Goal: Task Accomplishment & Management: Use online tool/utility

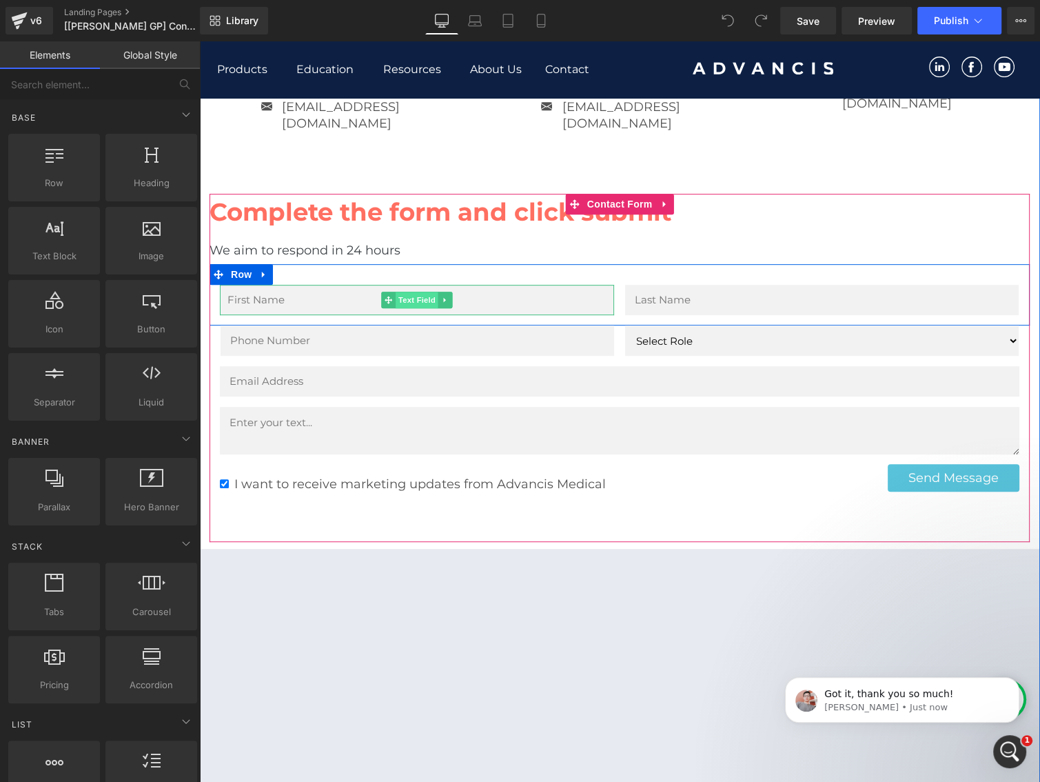
click at [409, 292] on span "Text Field" at bounding box center [417, 300] width 43 height 17
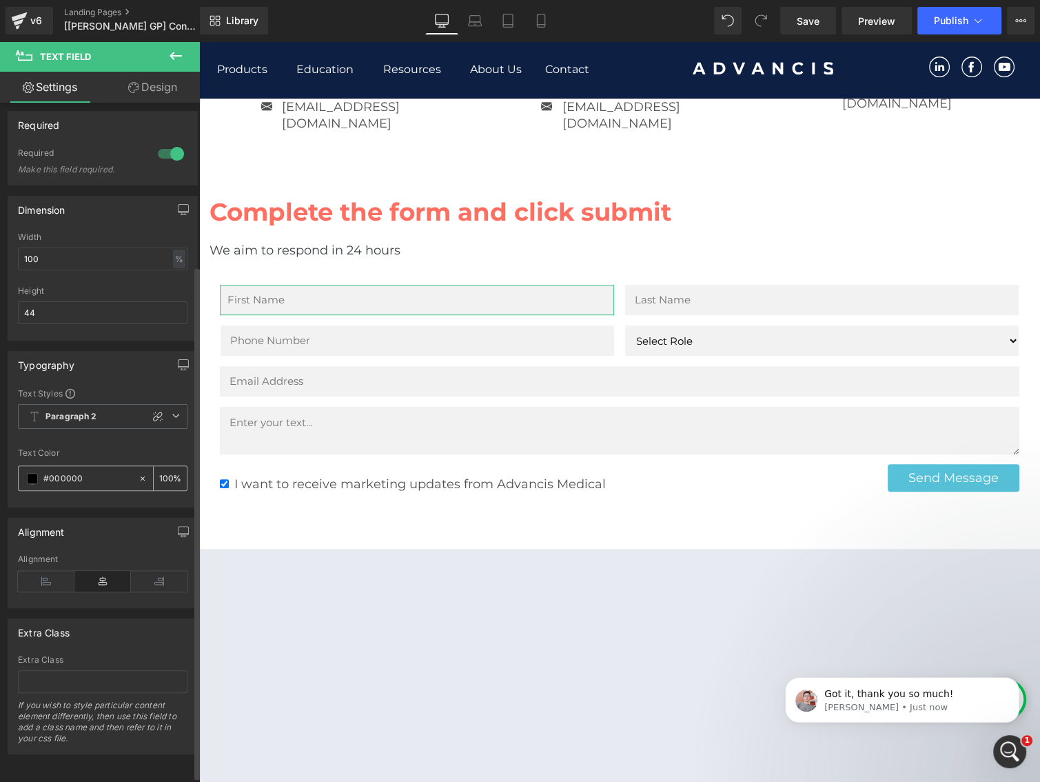
scroll to position [223, 0]
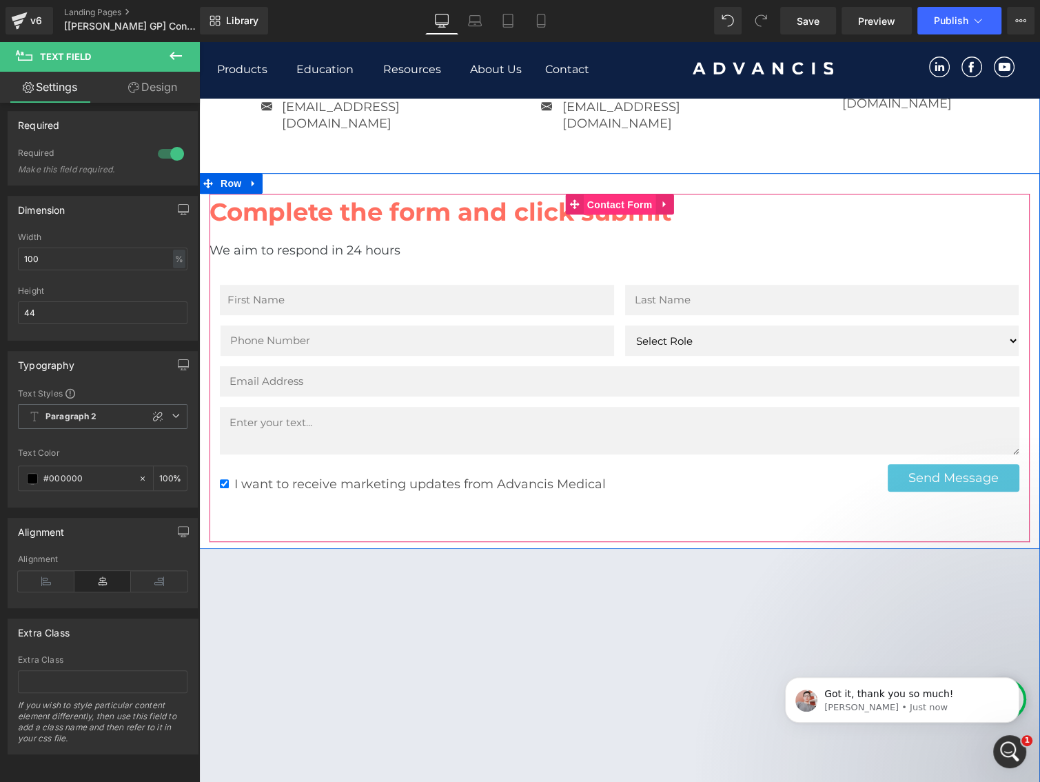
click at [603, 194] on span "Contact Form" at bounding box center [620, 204] width 72 height 21
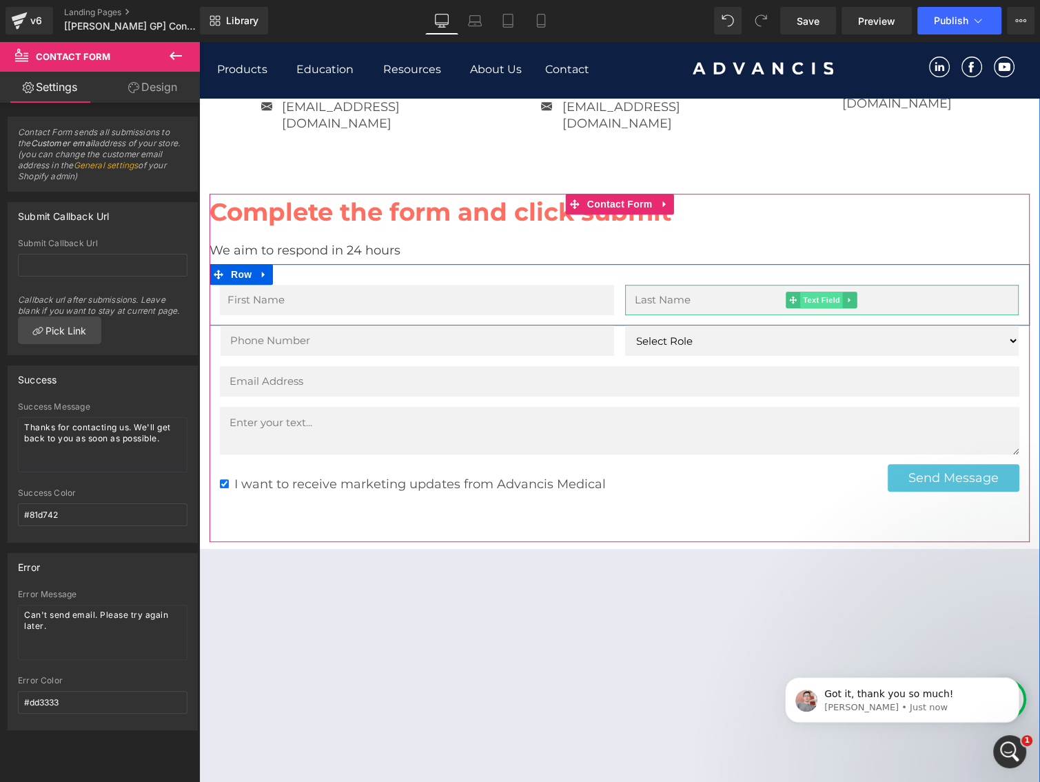
click at [813, 292] on span "Text Field" at bounding box center [821, 300] width 43 height 17
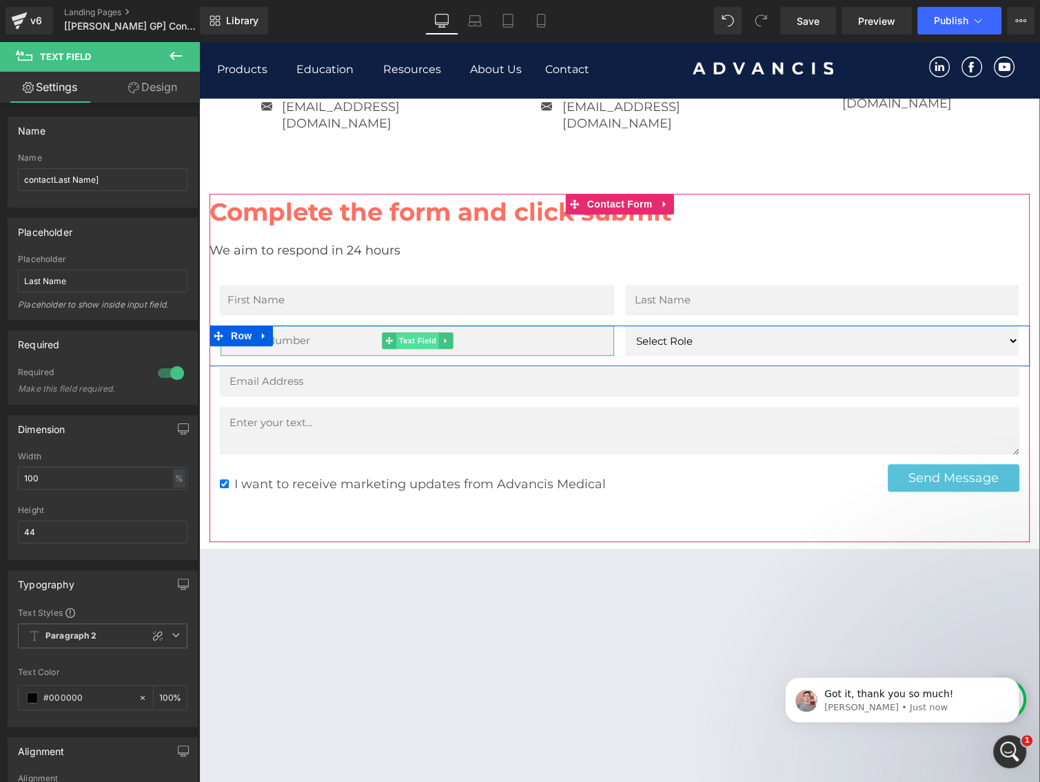
click at [407, 332] on span "Text Field" at bounding box center [417, 340] width 43 height 17
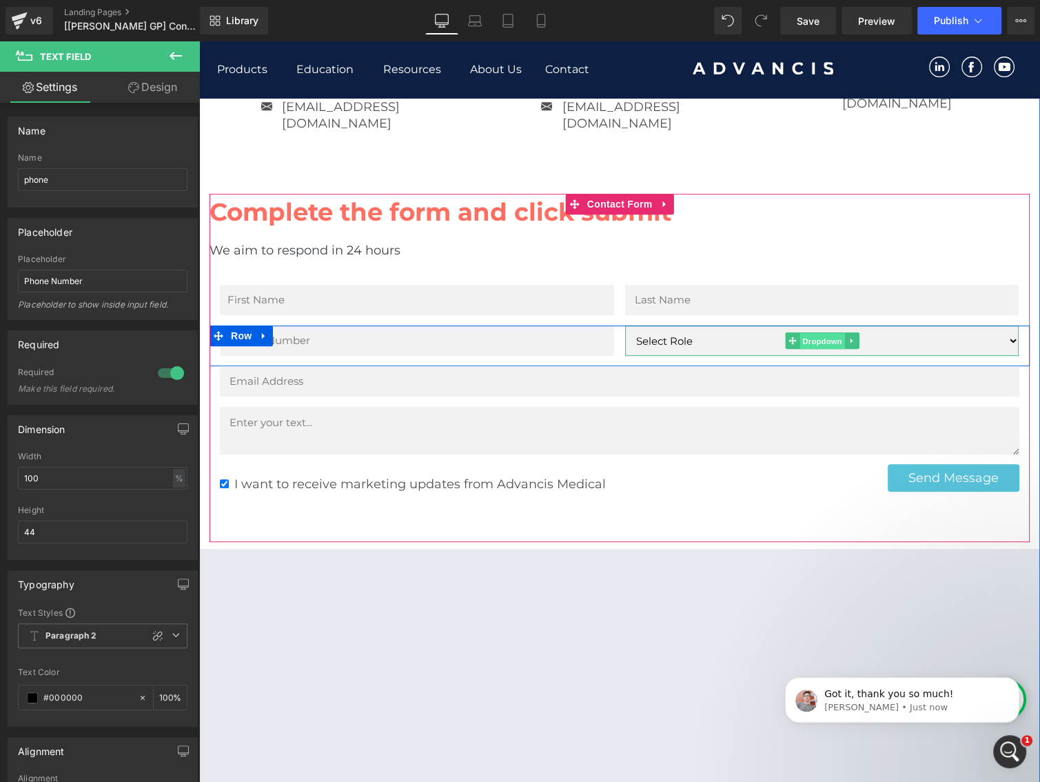
click at [816, 333] on span "Dropdown" at bounding box center [821, 341] width 45 height 17
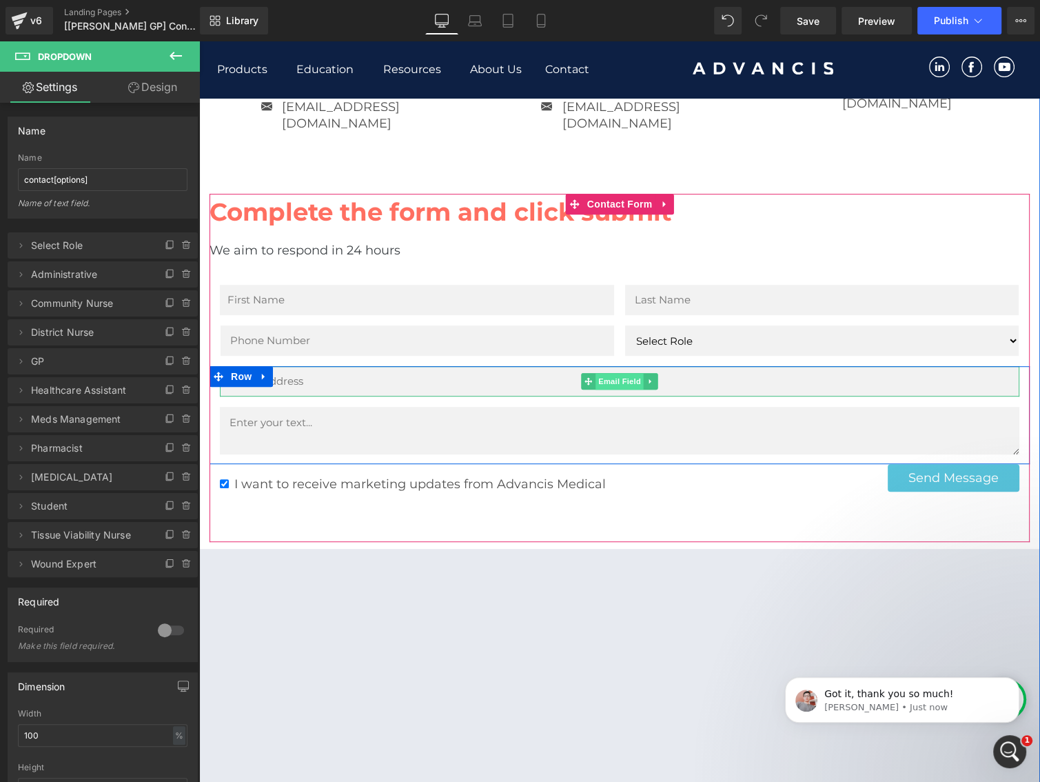
click at [611, 373] on span "Email Field" at bounding box center [619, 381] width 48 height 17
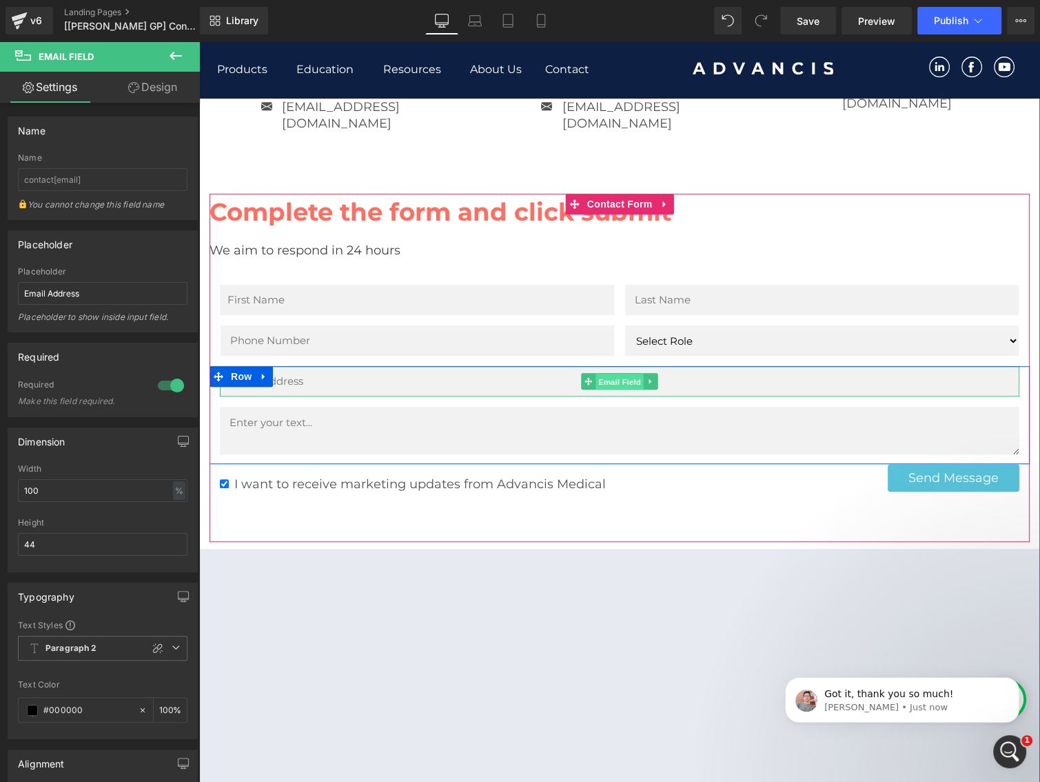
click at [609, 374] on span "Email Field" at bounding box center [619, 382] width 48 height 17
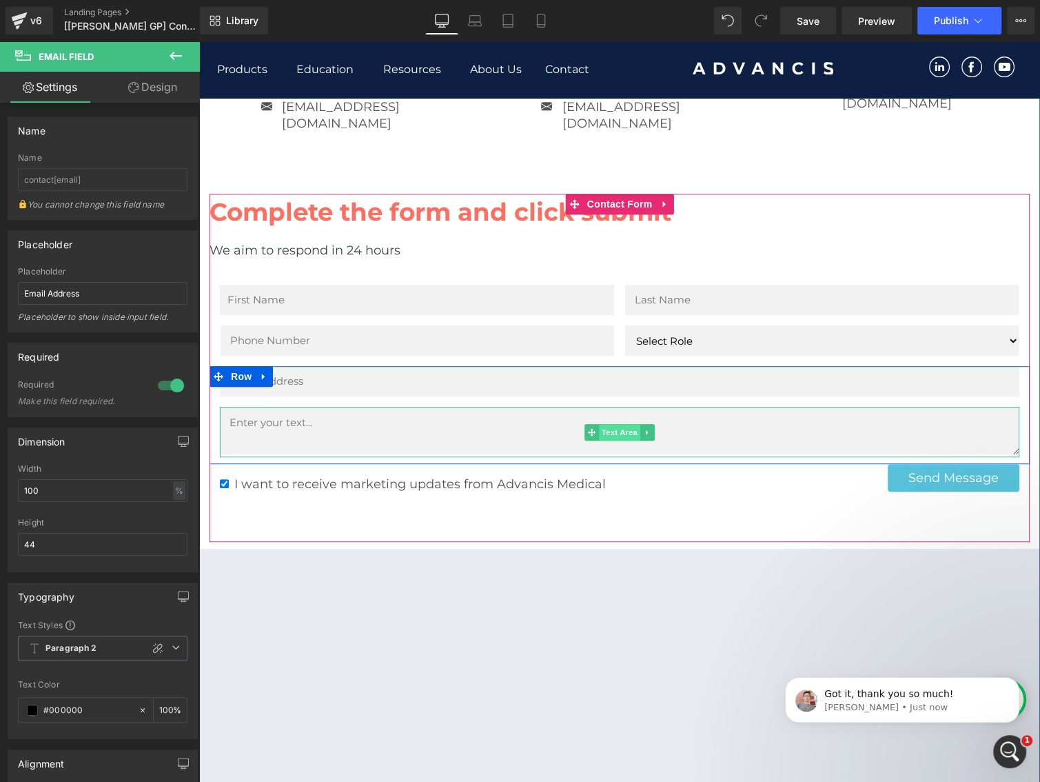
click at [611, 424] on span "Text Area" at bounding box center [619, 432] width 41 height 17
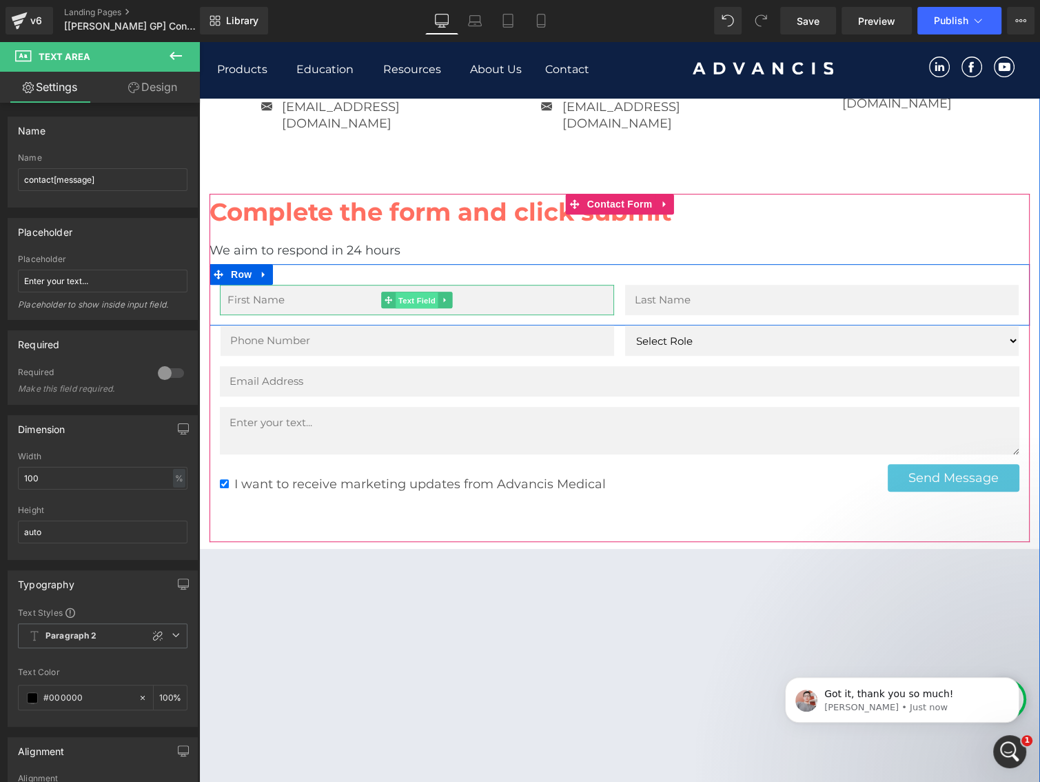
click at [414, 292] on span "Text Field" at bounding box center [417, 300] width 43 height 17
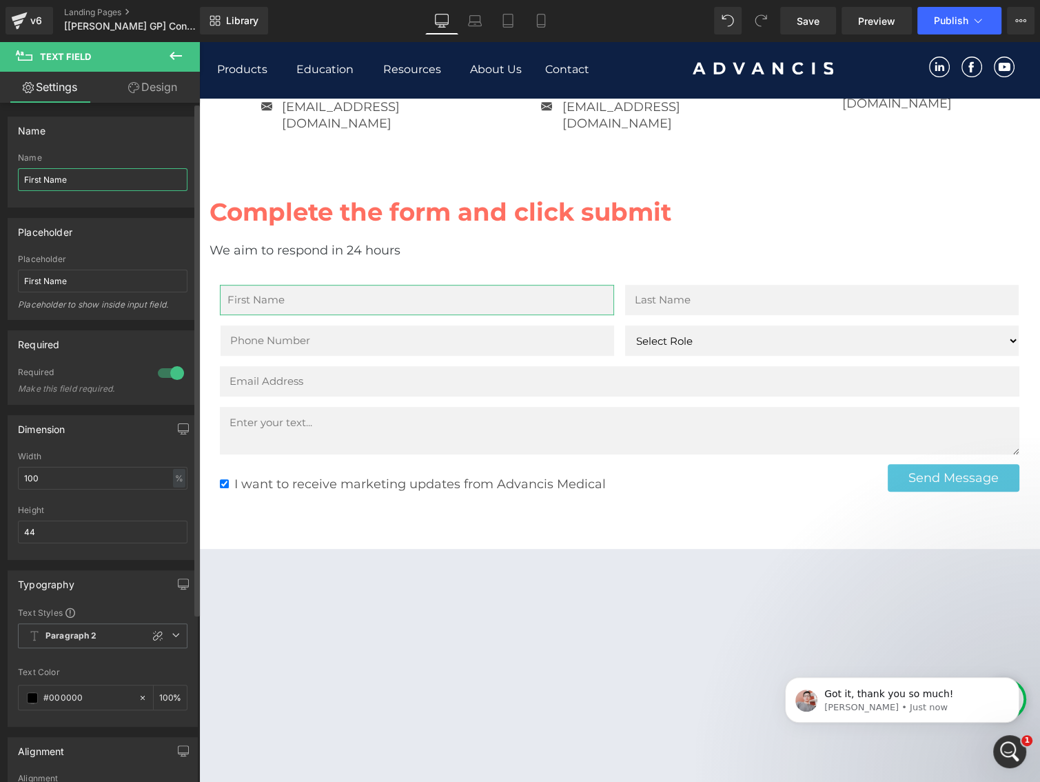
click at [146, 185] on input "First Name" at bounding box center [103, 179] width 170 height 23
type input "contact[firstName]"
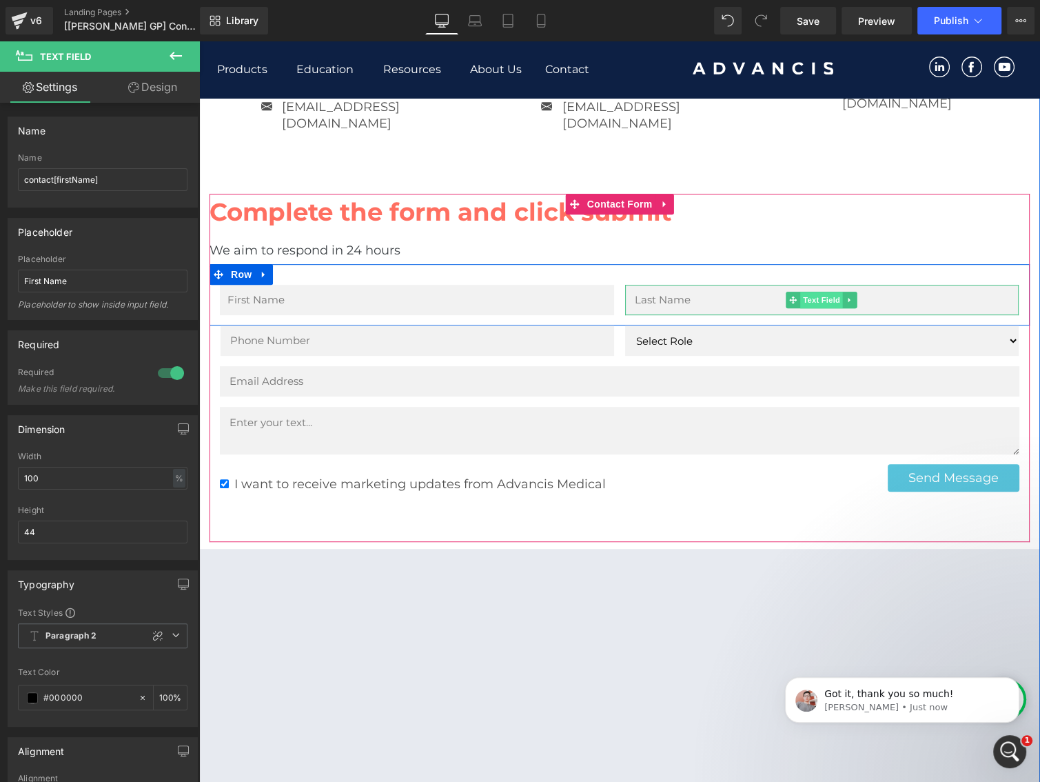
click at [811, 292] on span "Text Field" at bounding box center [821, 300] width 43 height 17
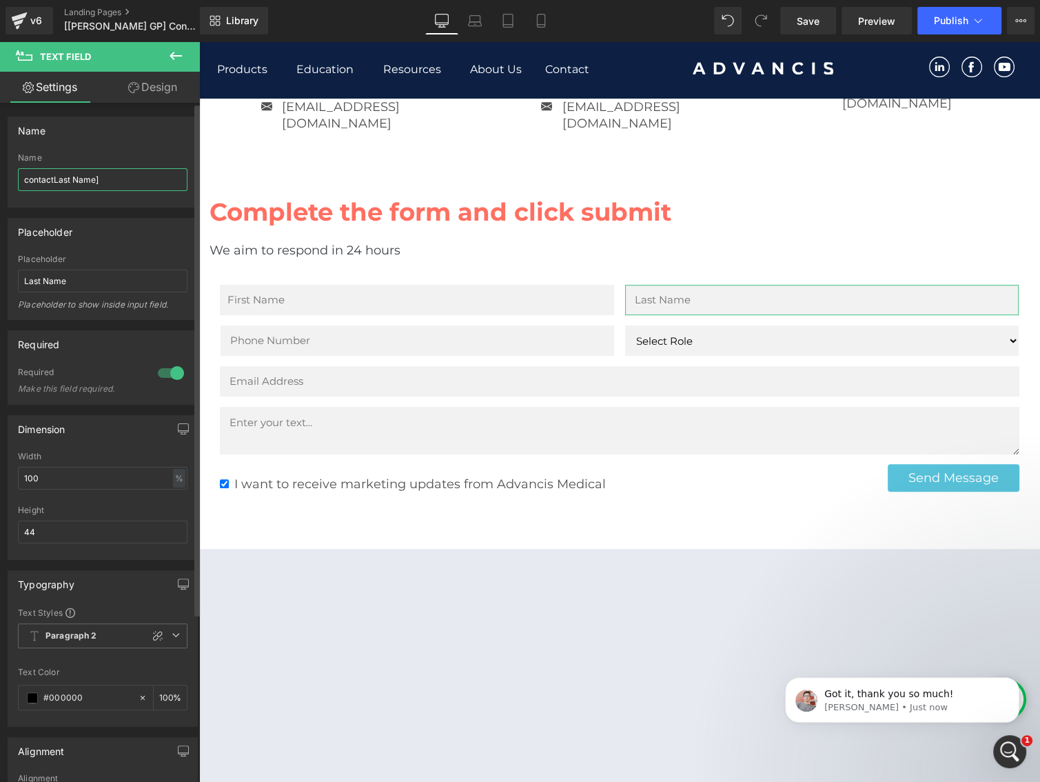
click at [50, 177] on input "contactLast Name]" at bounding box center [103, 179] width 170 height 23
click at [51, 180] on input "contactLast Name]" at bounding box center [103, 179] width 170 height 23
type input "contact[lastName]"
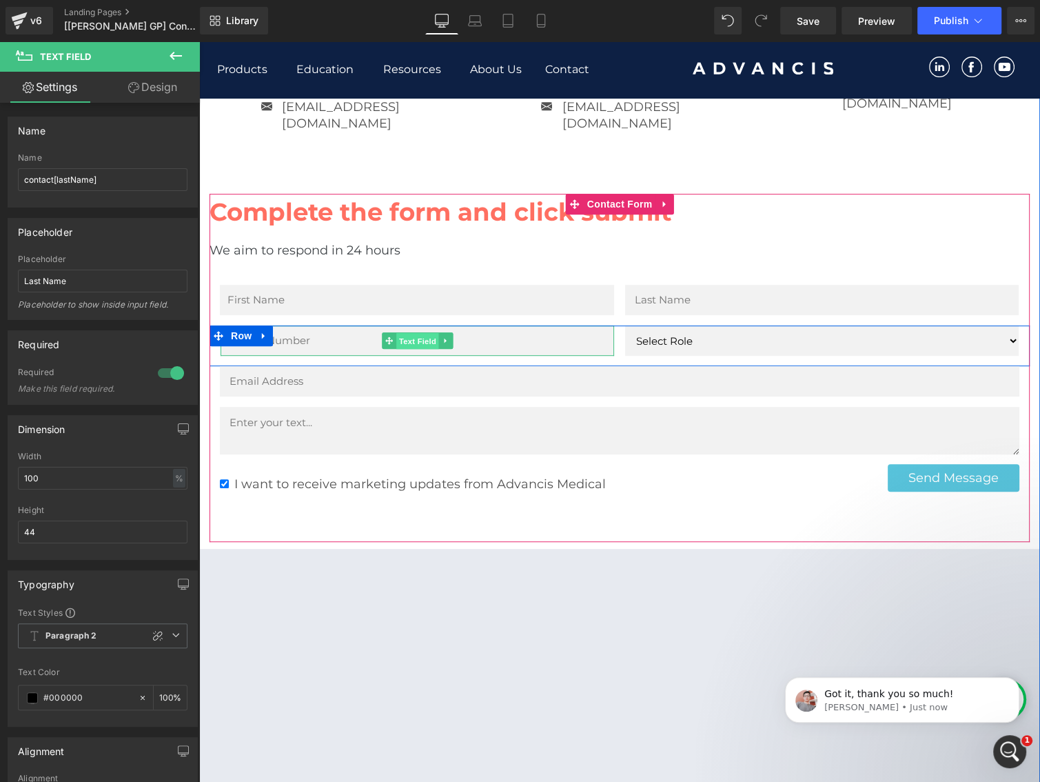
click at [413, 333] on span "Text Field" at bounding box center [417, 341] width 43 height 17
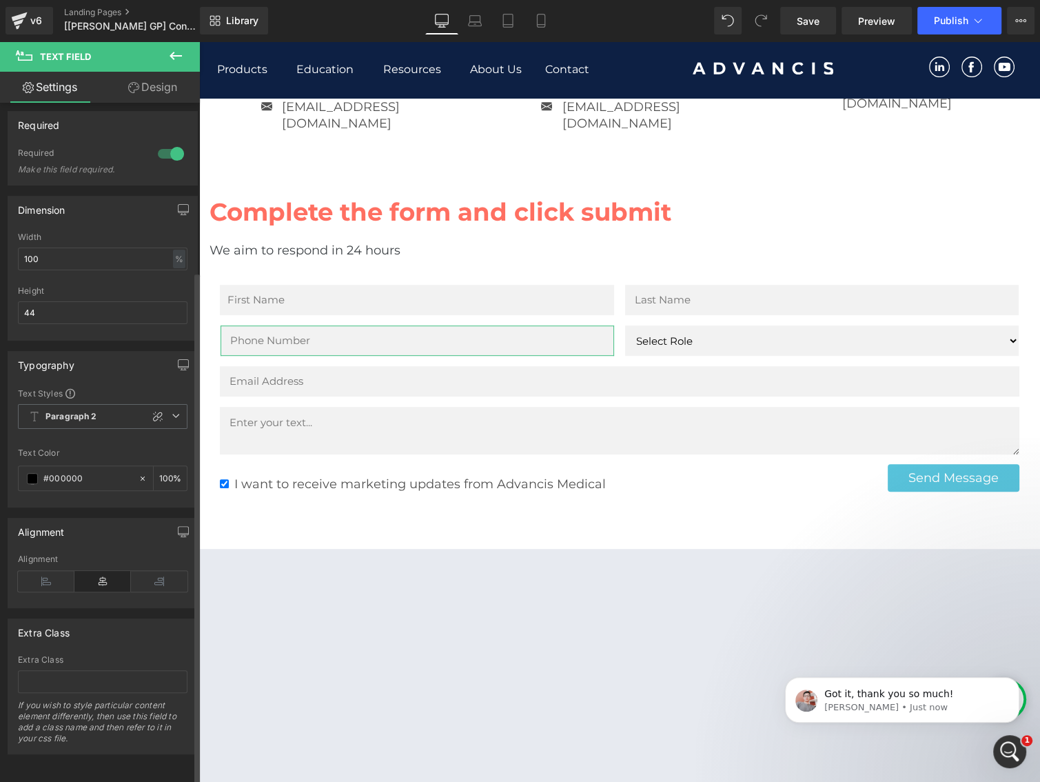
scroll to position [0, 0]
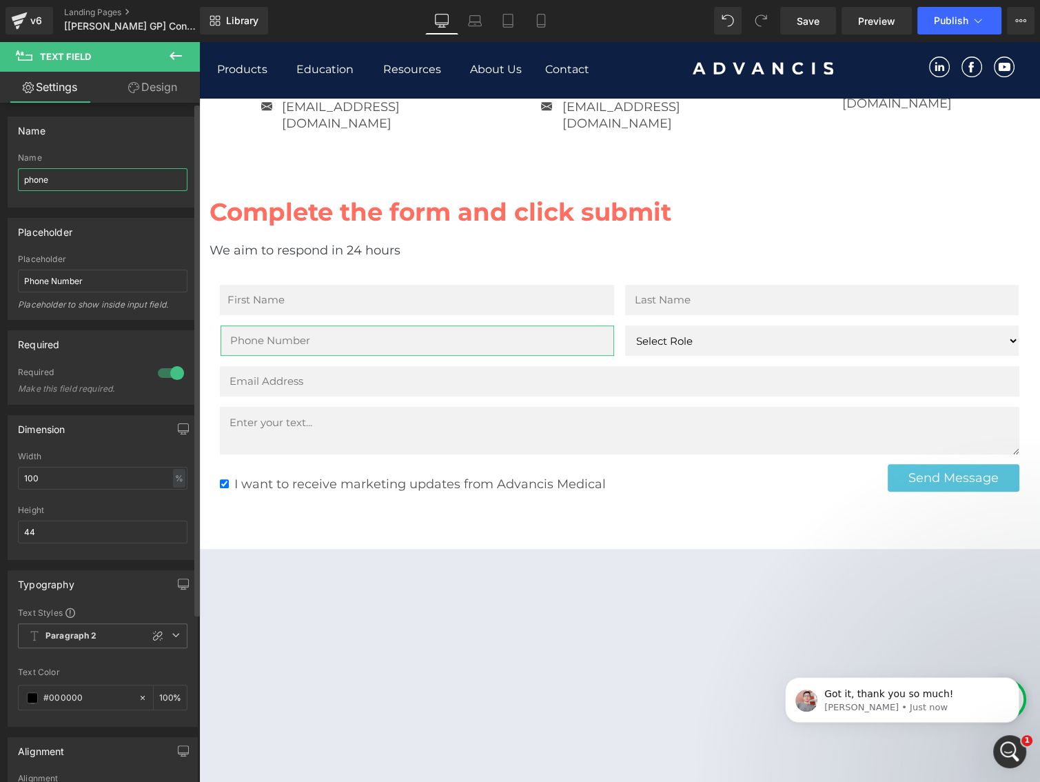
click at [72, 175] on input "phone" at bounding box center [103, 179] width 170 height 23
type input "contact[phone]"
click at [145, 136] on div "Name" at bounding box center [102, 130] width 189 height 26
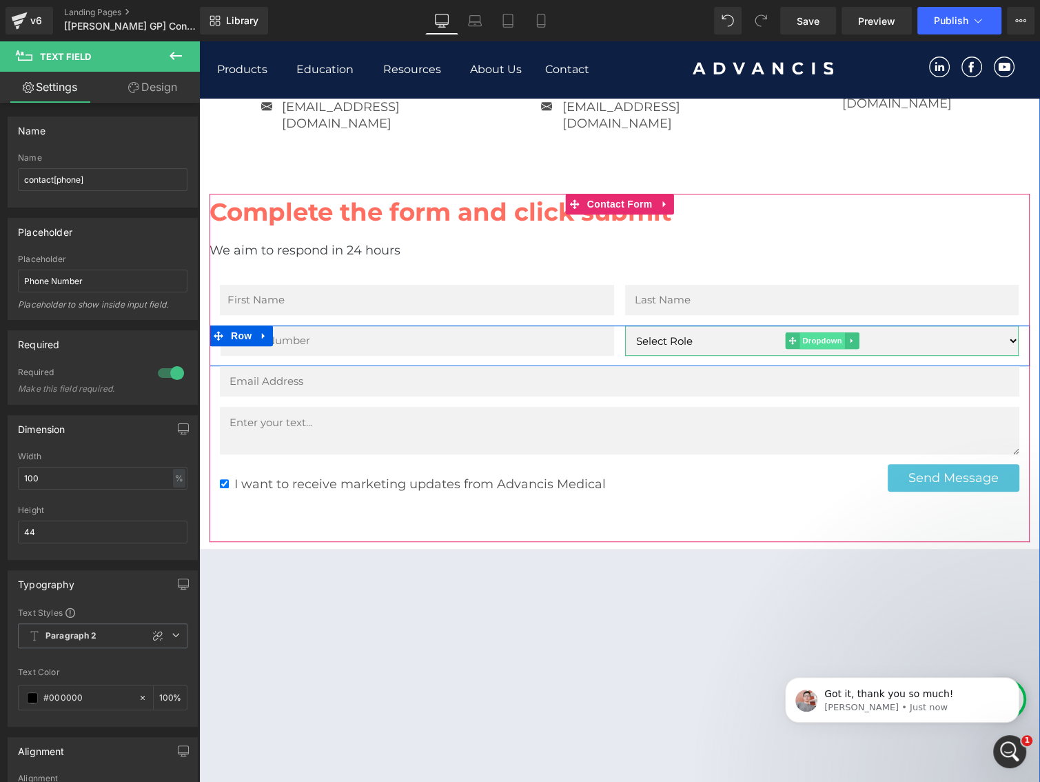
click at [808, 332] on span "Dropdown" at bounding box center [821, 340] width 45 height 17
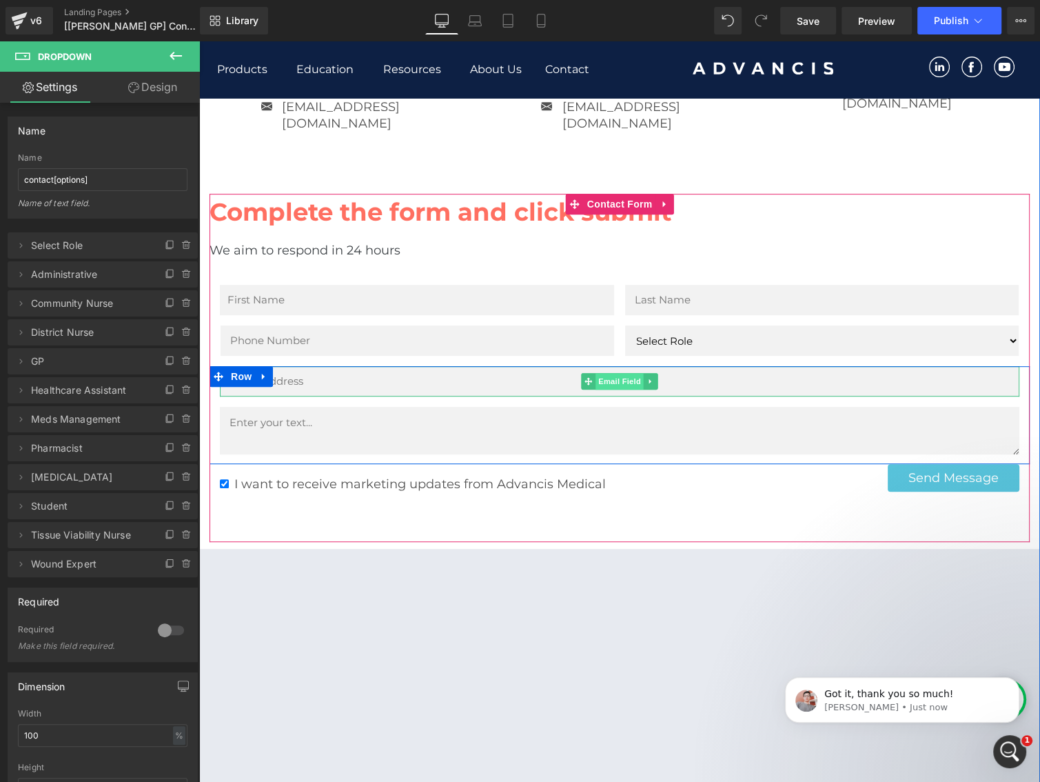
click at [611, 373] on span "Email Field" at bounding box center [619, 381] width 48 height 17
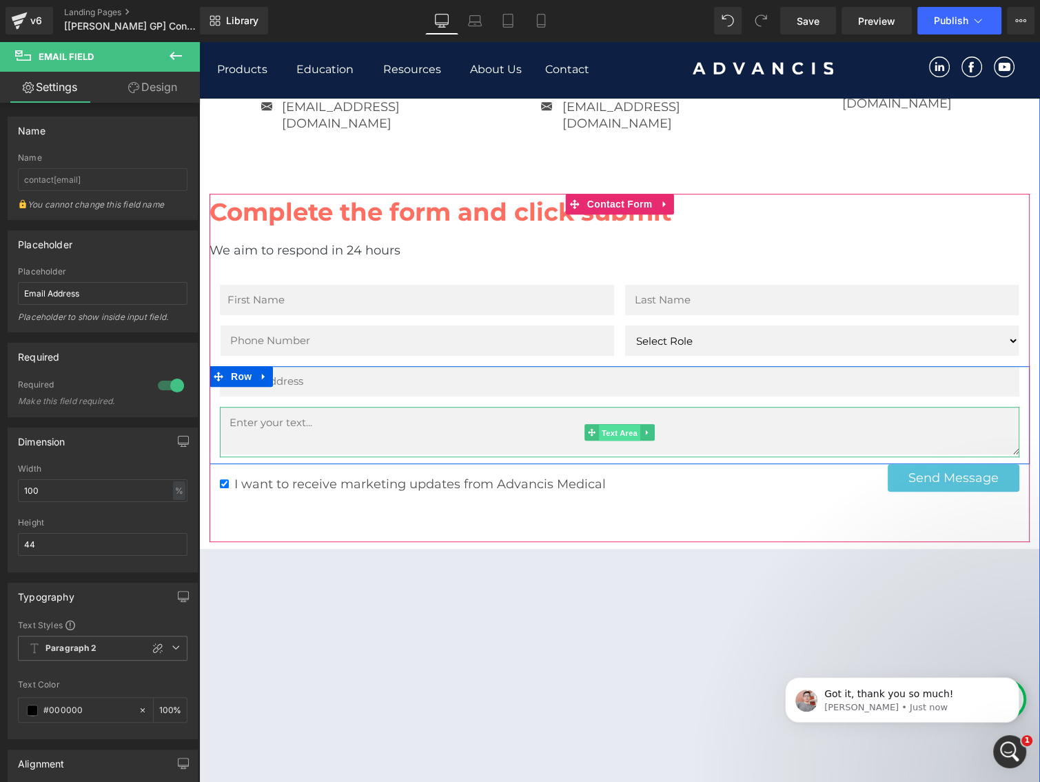
click at [616, 424] on span "Text Area" at bounding box center [619, 432] width 41 height 17
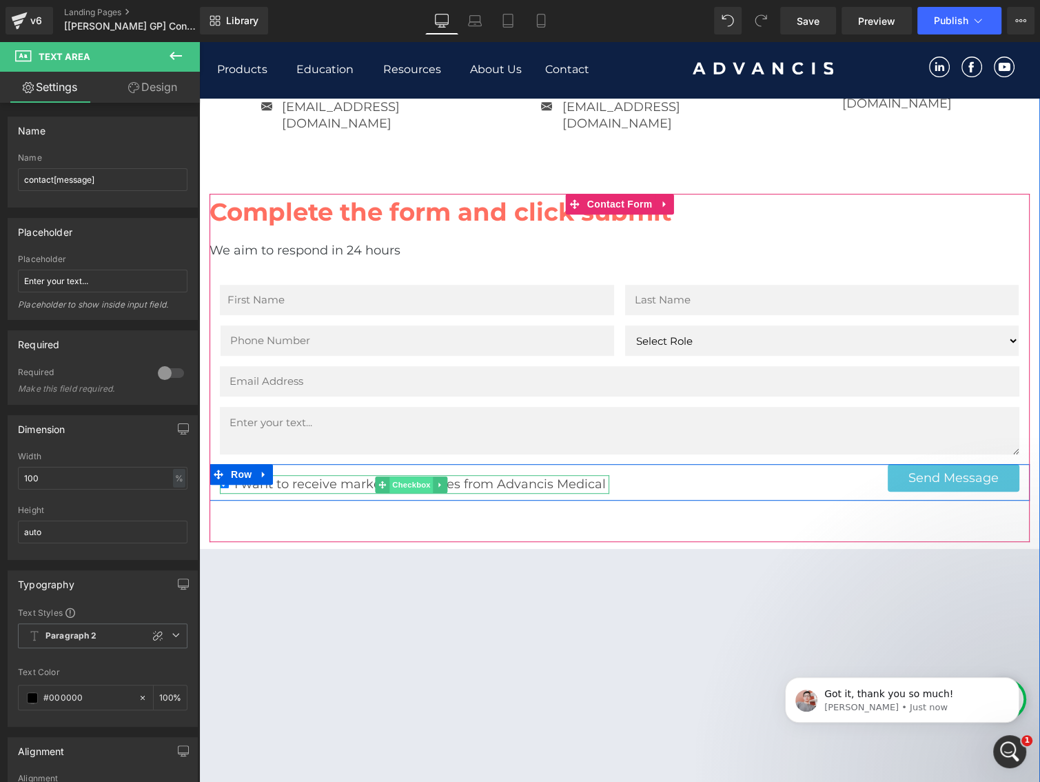
click at [413, 476] on span "Checkbox" at bounding box center [410, 484] width 43 height 17
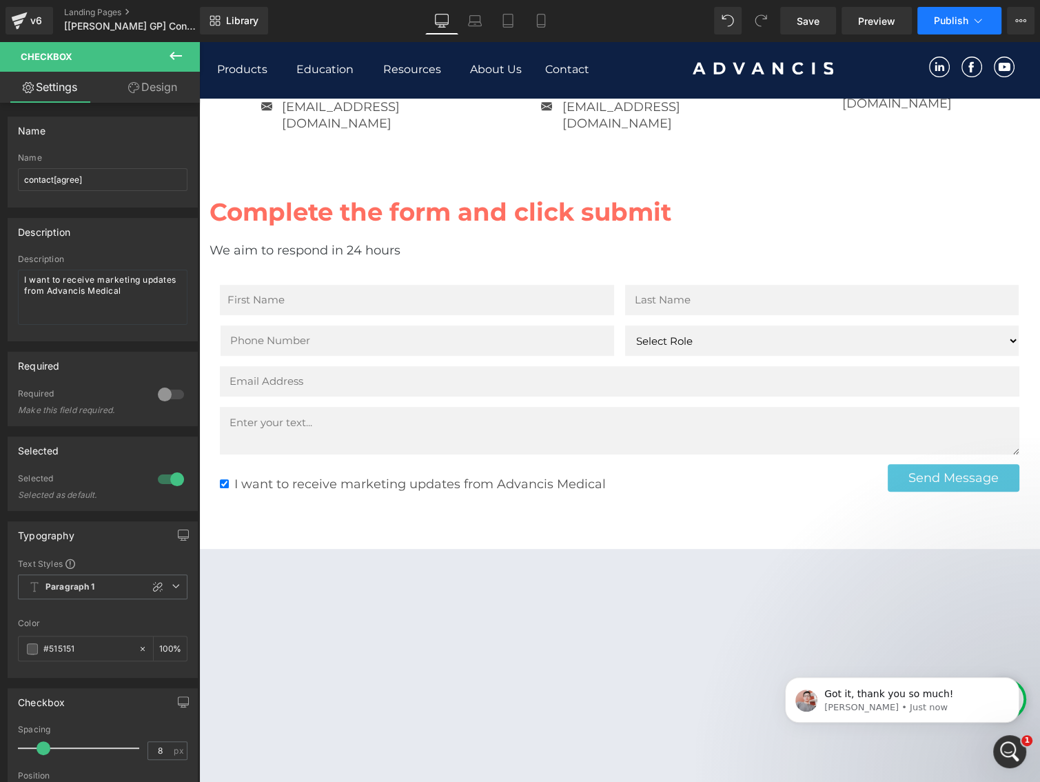
click at [947, 20] on span "Publish" at bounding box center [951, 20] width 34 height 11
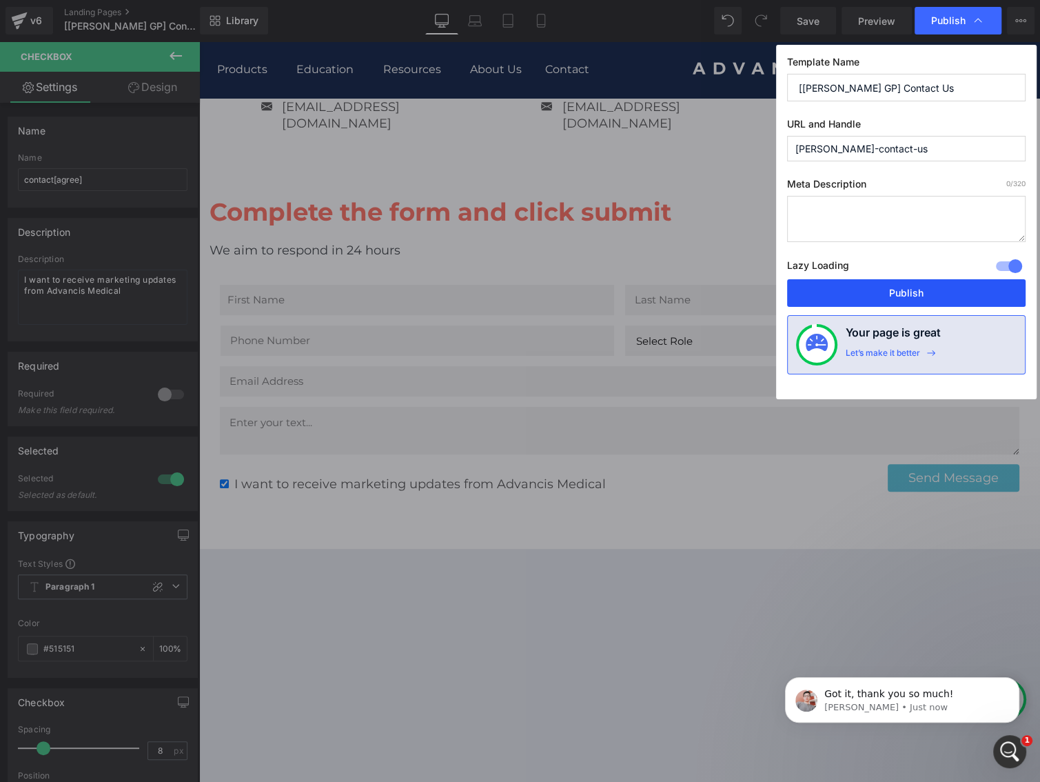
click at [884, 296] on button "Publish" at bounding box center [906, 293] width 238 height 28
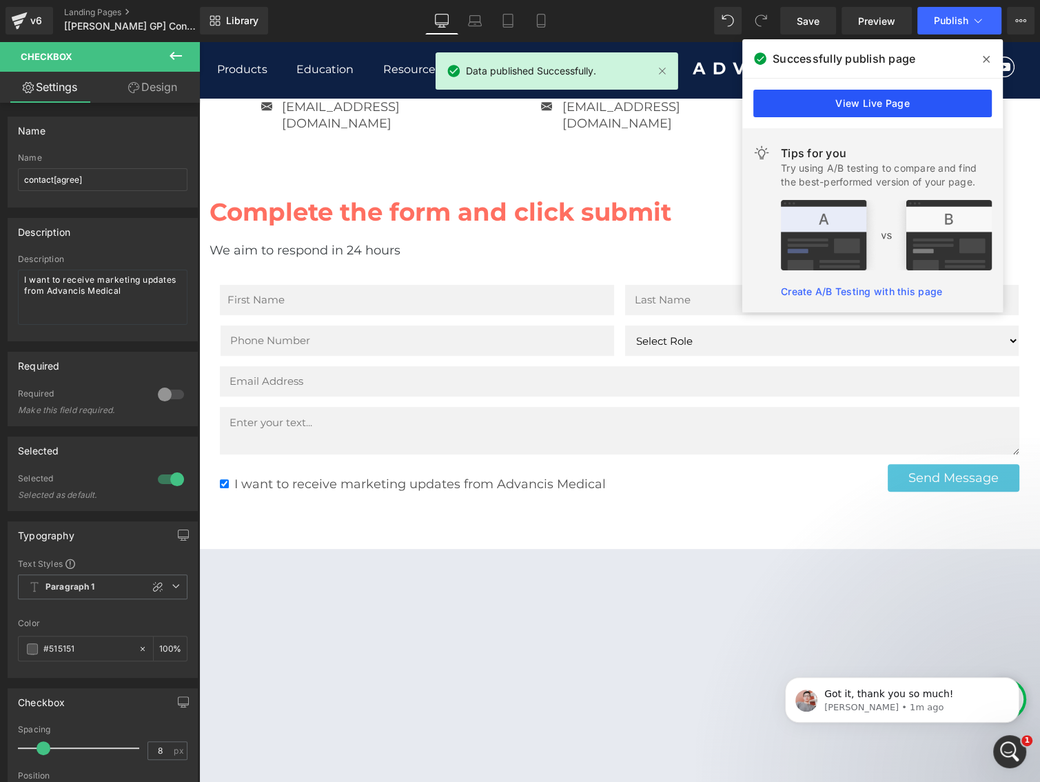
click at [866, 105] on link "View Live Page" at bounding box center [872, 104] width 238 height 28
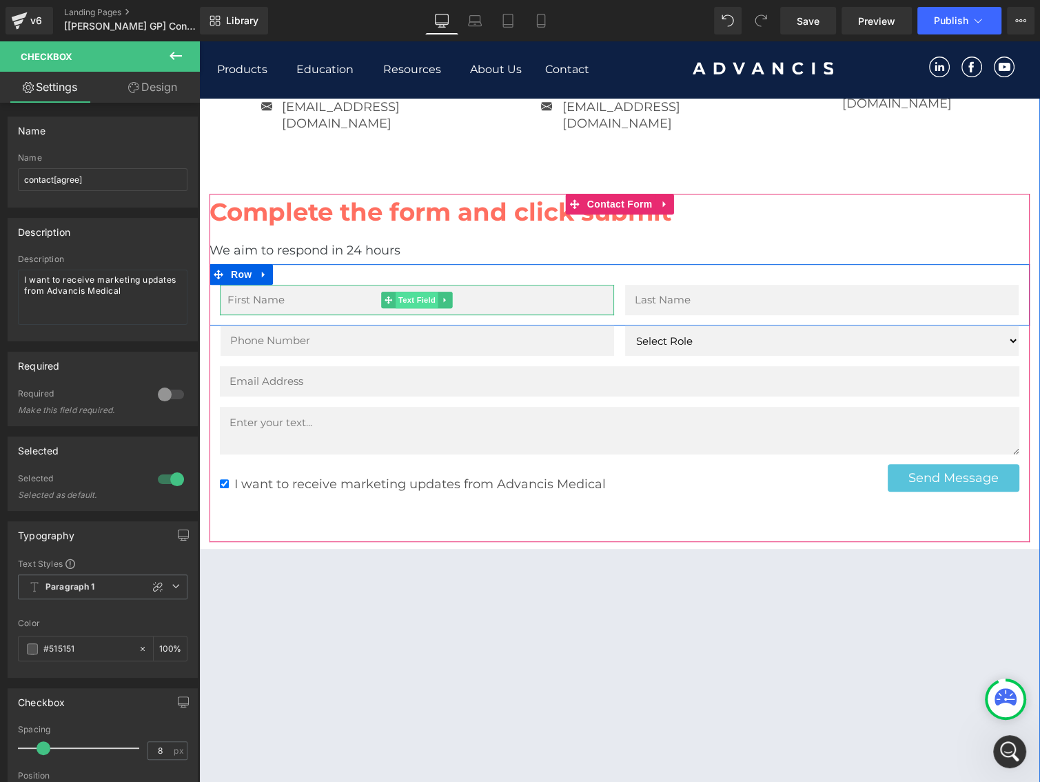
click at [412, 292] on span "Text Field" at bounding box center [417, 300] width 43 height 17
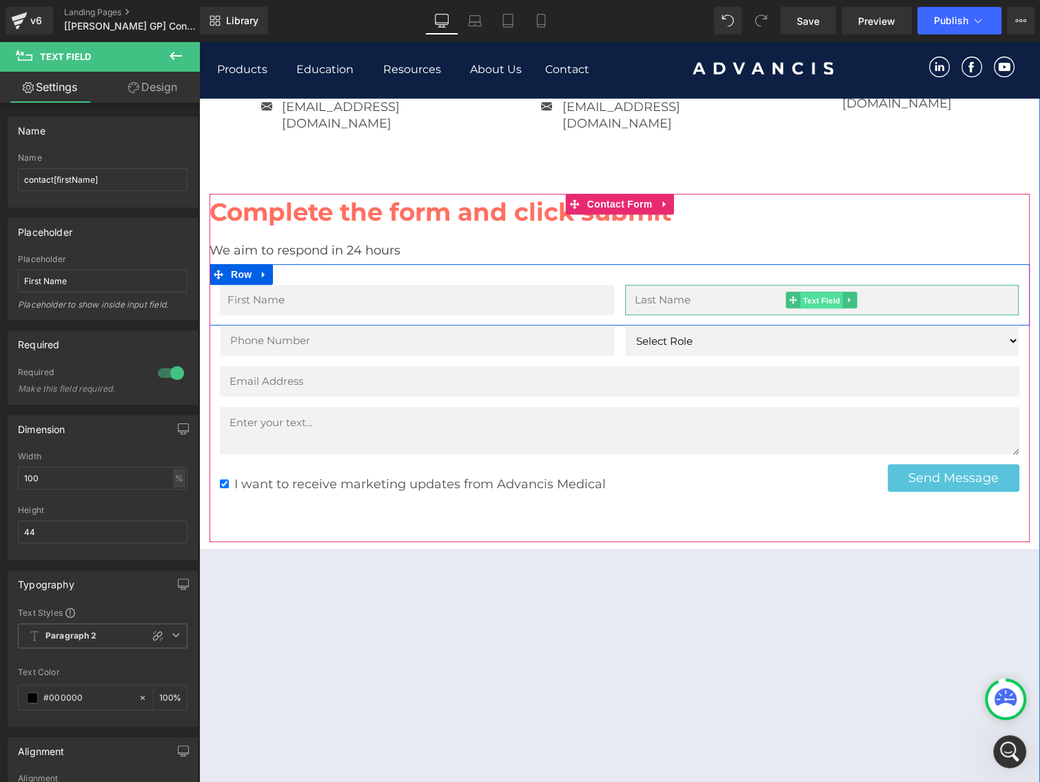
click at [813, 292] on span "Text Field" at bounding box center [821, 300] width 43 height 17
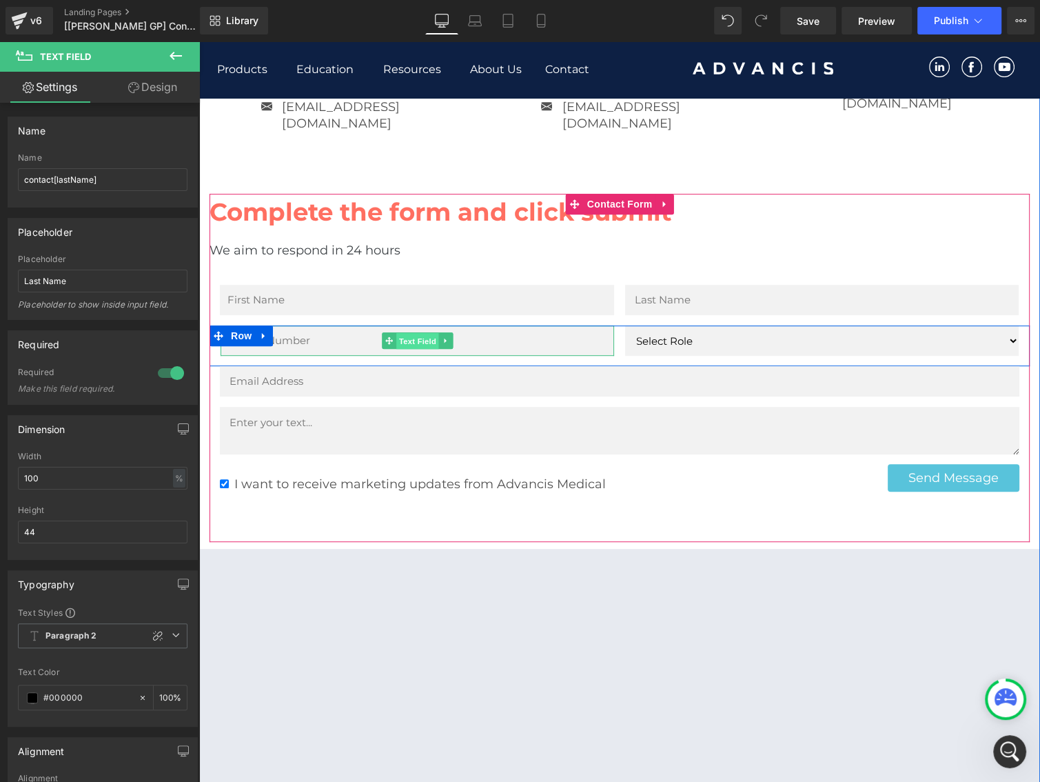
click at [405, 333] on span "Text Field" at bounding box center [417, 341] width 43 height 17
